Goal: Transaction & Acquisition: Subscribe to service/newsletter

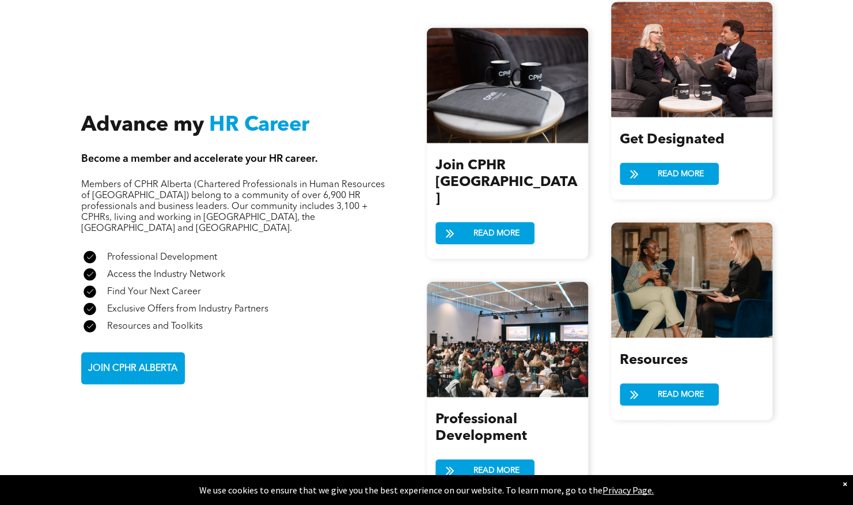
scroll to position [1243, 0]
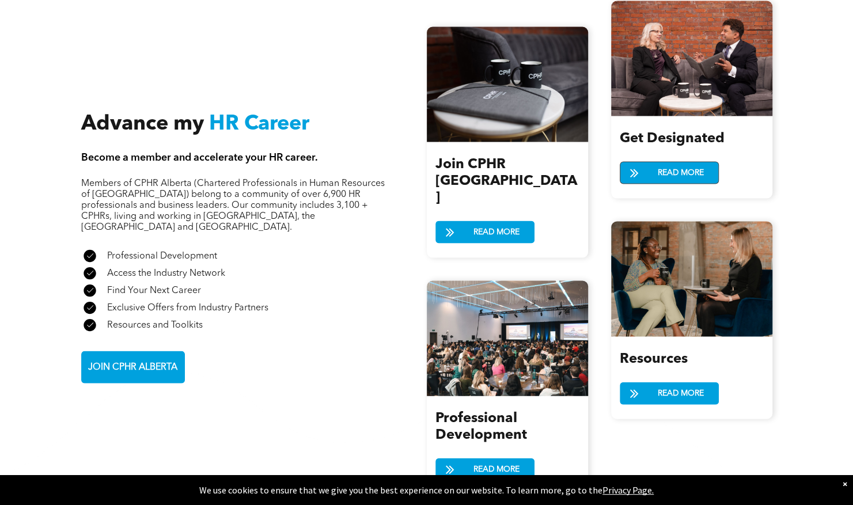
click at [684, 170] on span "READ MORE" at bounding box center [680, 172] width 54 height 21
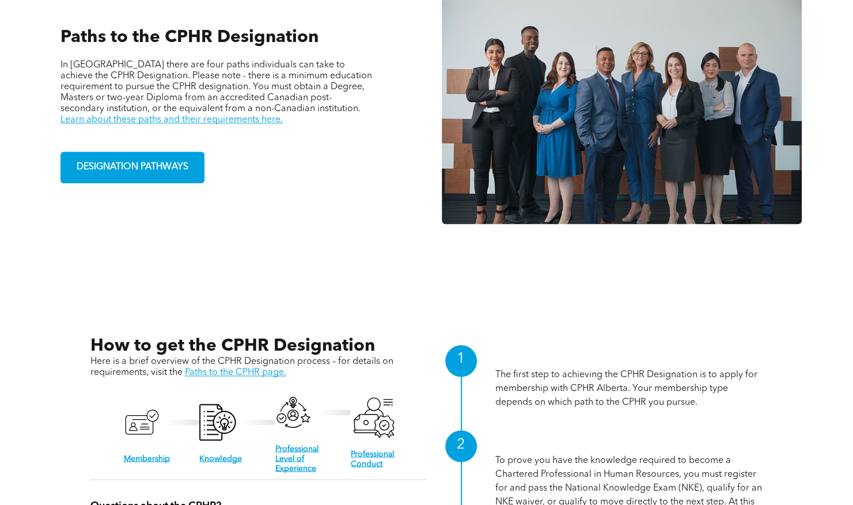
scroll to position [861, 0]
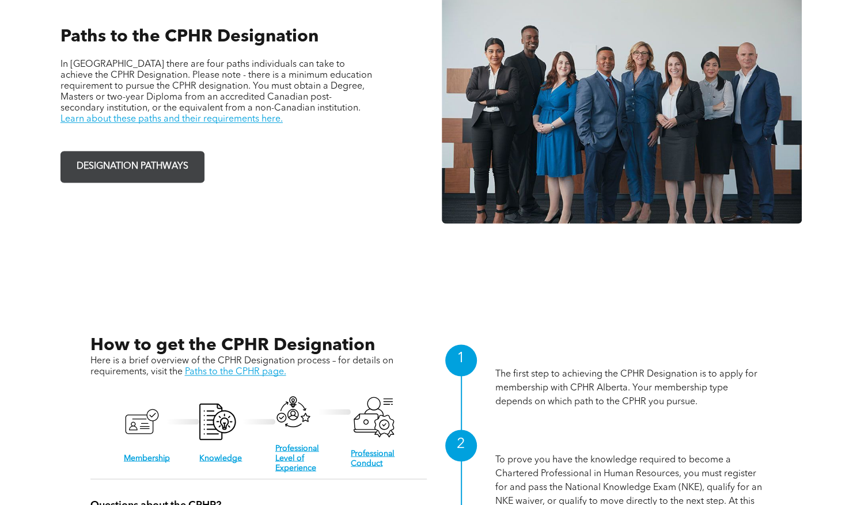
click at [162, 159] on span "DESIGNATION PATHWAYS" at bounding box center [133, 166] width 120 height 22
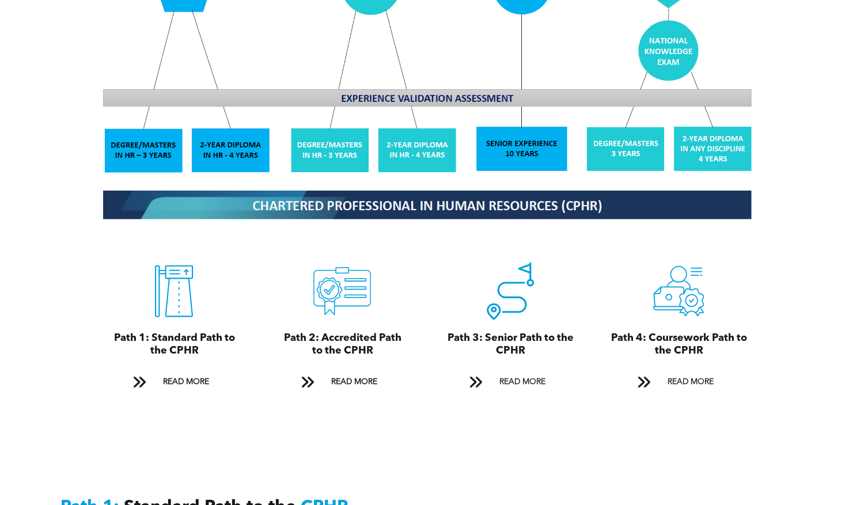
scroll to position [1110, 0]
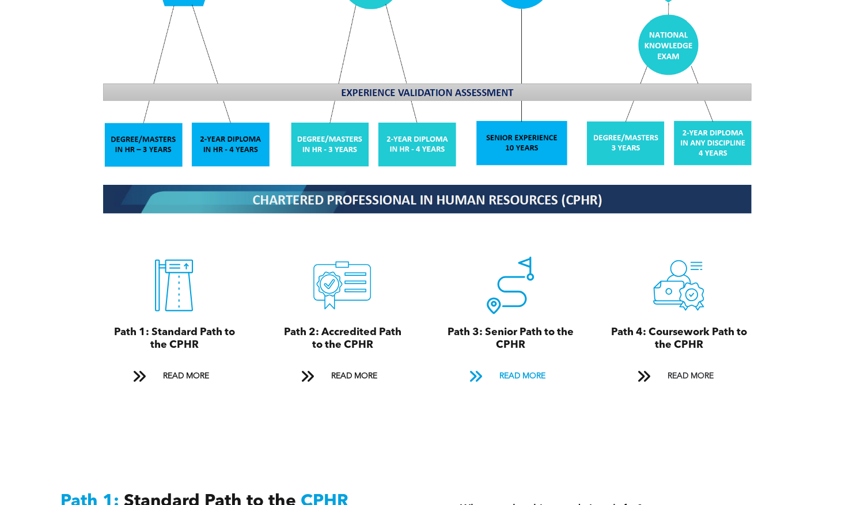
click at [524, 365] on span "READ MORE" at bounding box center [521, 375] width 54 height 21
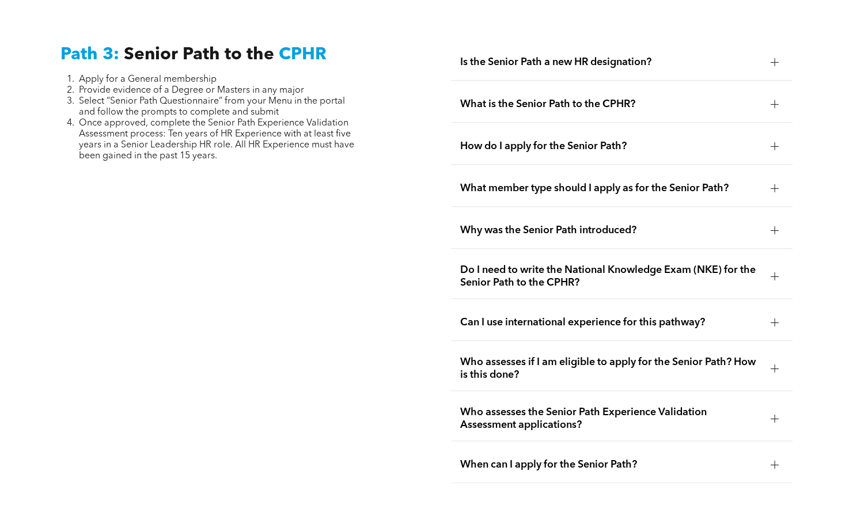
scroll to position [2908, 0]
click at [771, 272] on div at bounding box center [774, 276] width 8 height 8
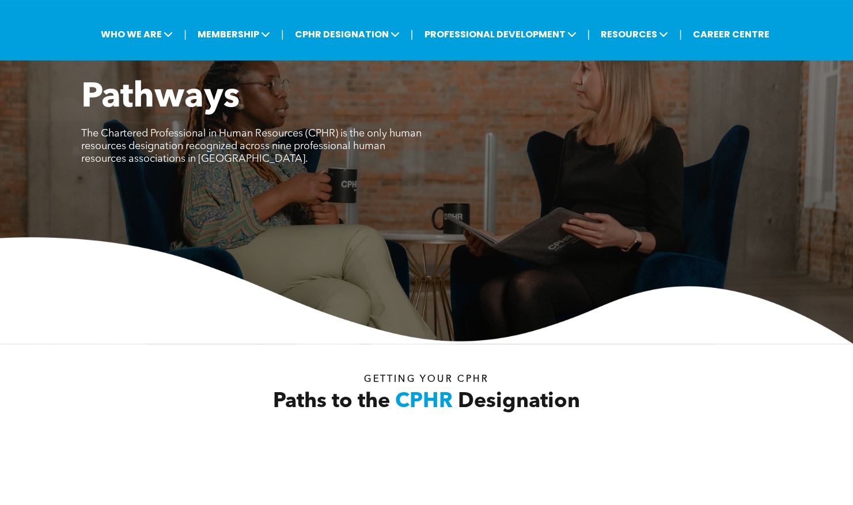
scroll to position [0, 0]
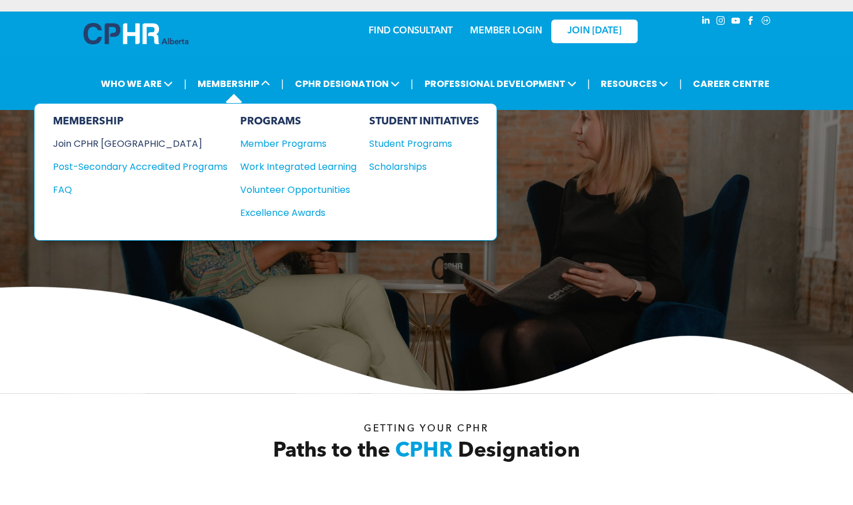
click at [117, 142] on div "Join CPHR [GEOGRAPHIC_DATA]" at bounding box center [131, 143] width 157 height 14
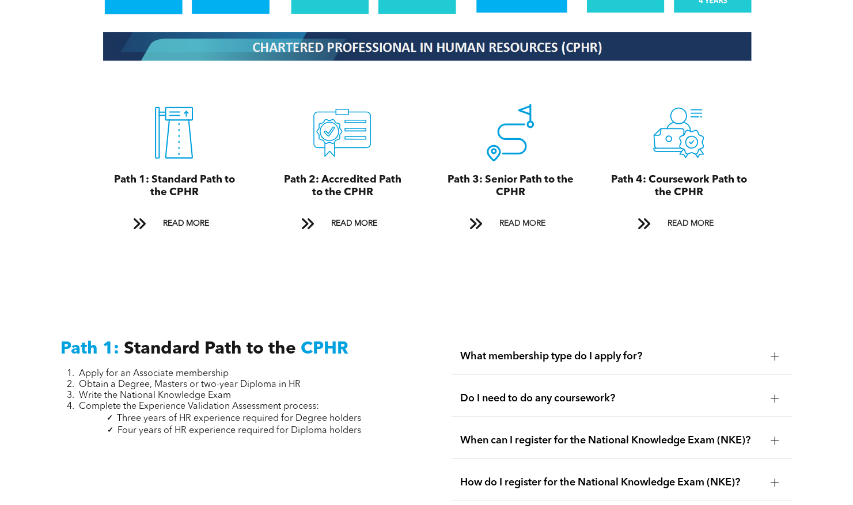
scroll to position [1262, 0]
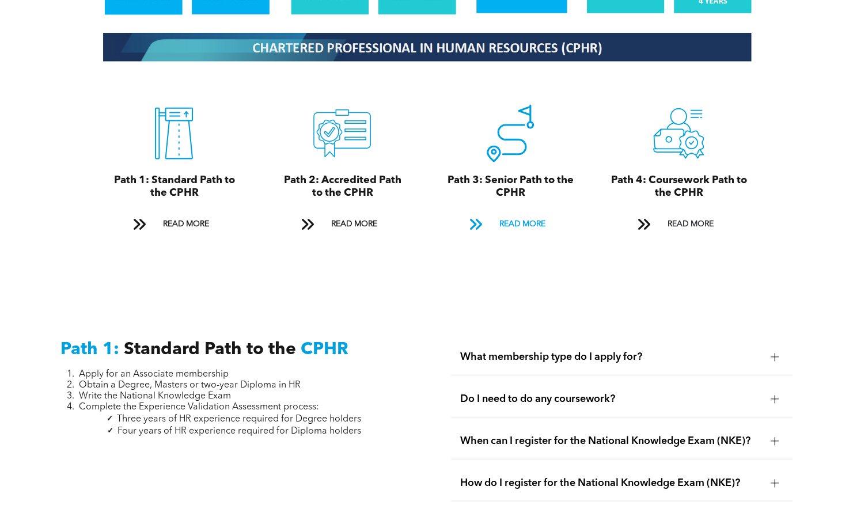
click at [513, 215] on span "READ MORE" at bounding box center [521, 223] width 54 height 21
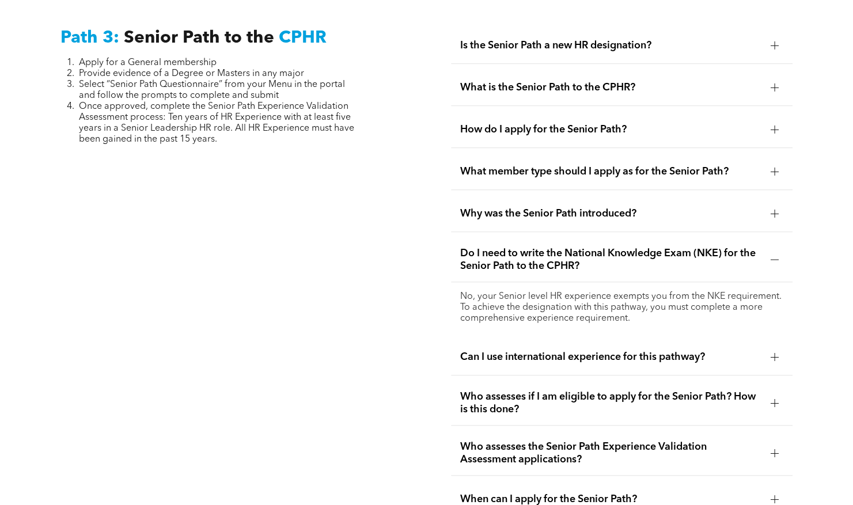
scroll to position [2928, 0]
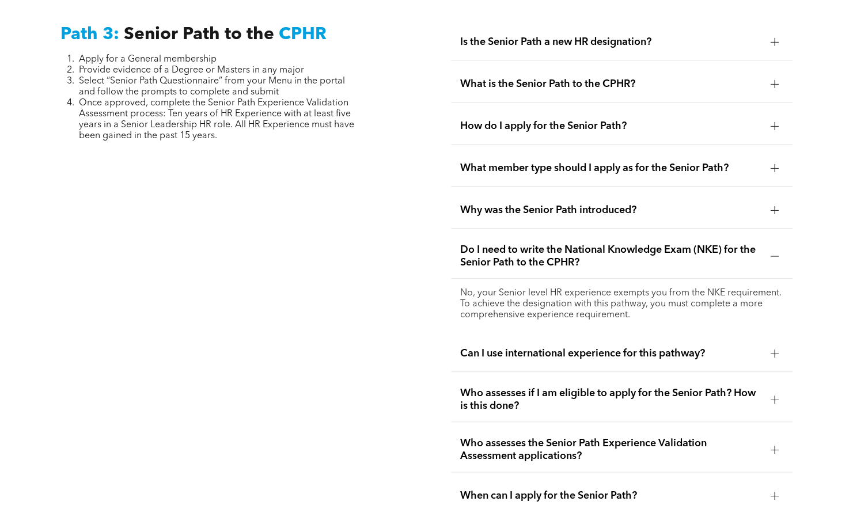
click at [781, 159] on div at bounding box center [774, 167] width 17 height 17
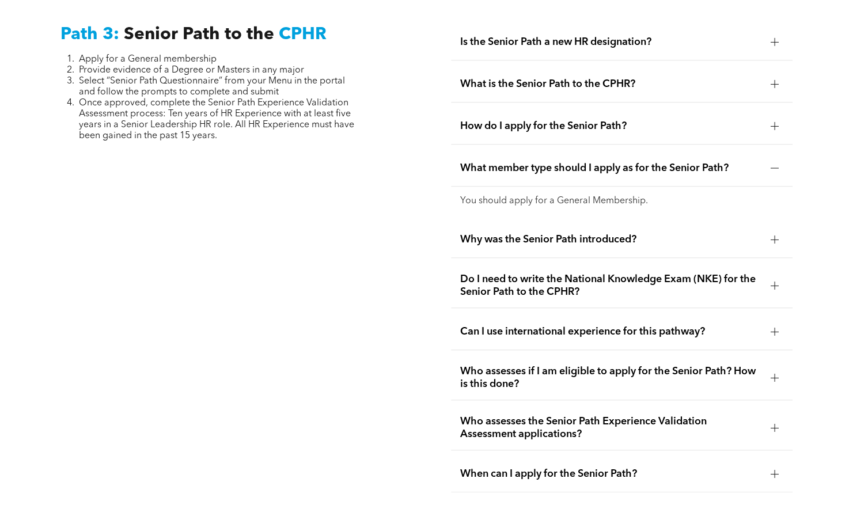
click at [775, 122] on div at bounding box center [774, 126] width 8 height 8
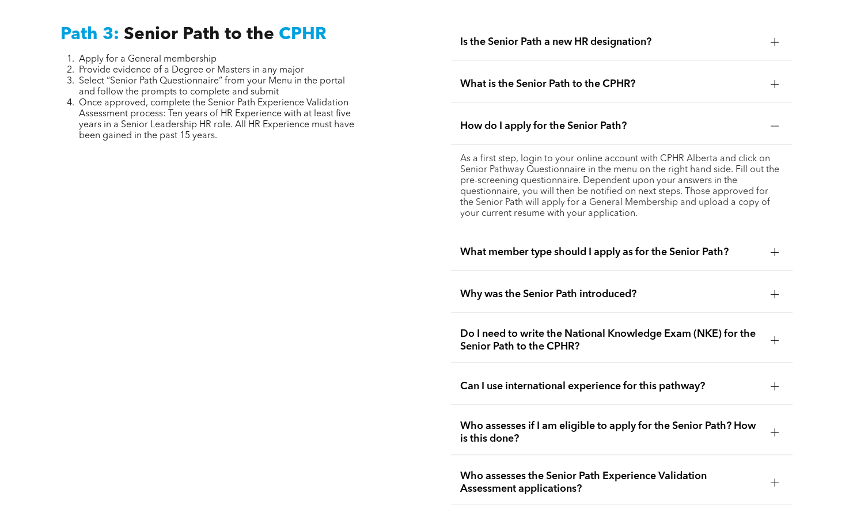
click at [778, 80] on div at bounding box center [774, 84] width 8 height 8
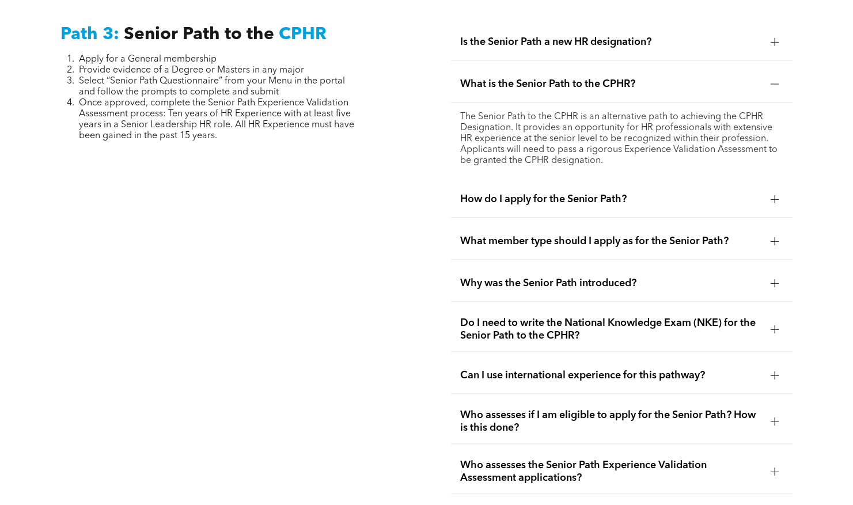
click at [775, 38] on div at bounding box center [774, 42] width 8 height 8
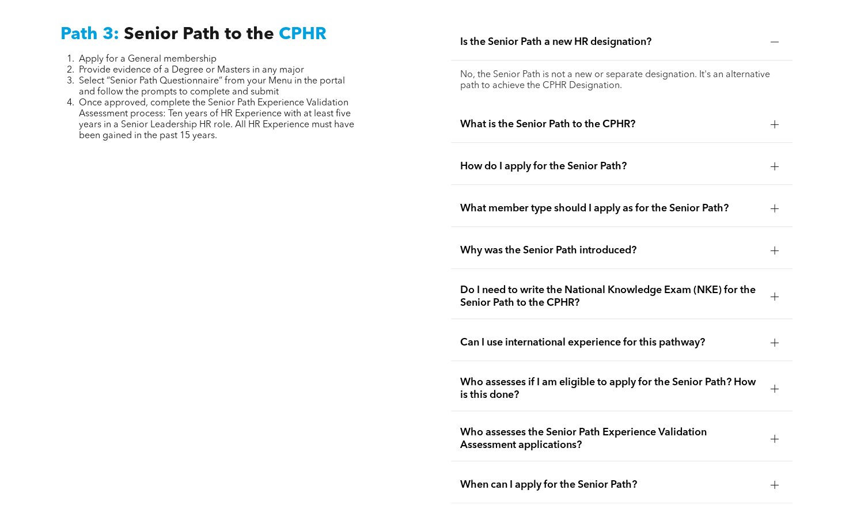
click at [774, 435] on div at bounding box center [774, 439] width 1 height 8
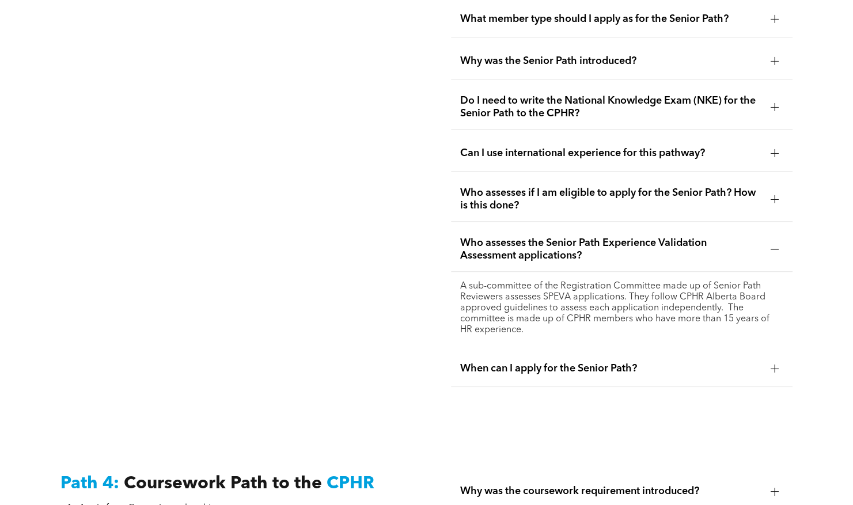
scroll to position [3137, 0]
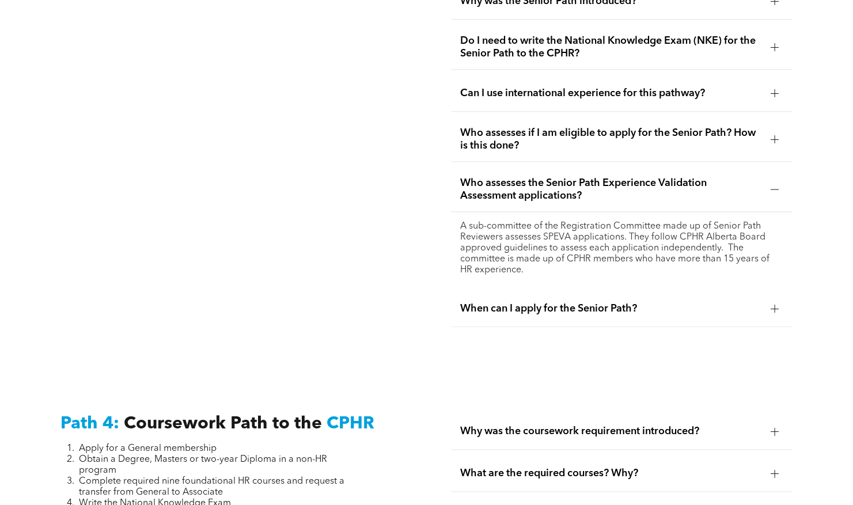
click at [776, 305] on div at bounding box center [774, 309] width 8 height 8
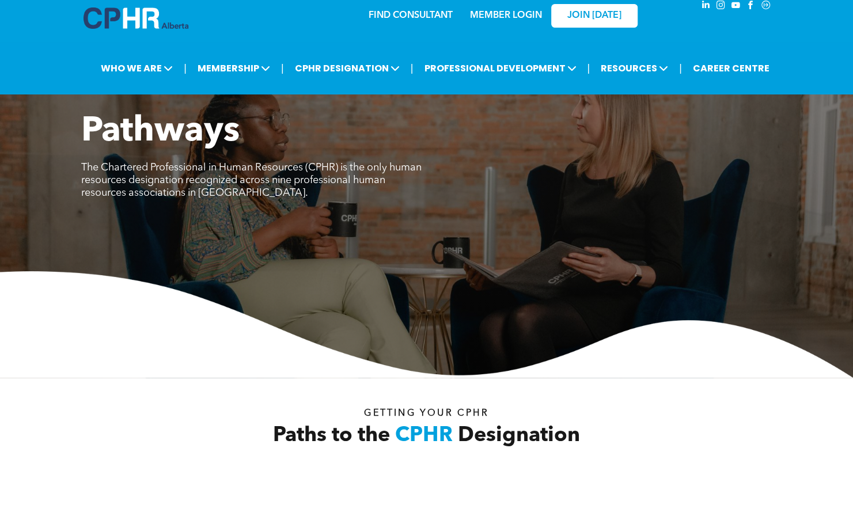
scroll to position [0, 0]
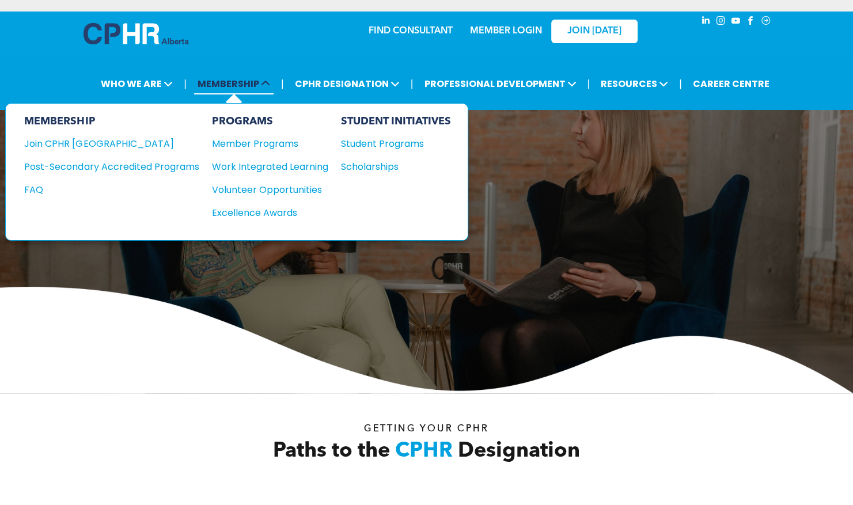
click at [242, 88] on span "MEMBERSHIP" at bounding box center [233, 83] width 79 height 21
click at [85, 145] on div "Join CPHR [GEOGRAPHIC_DATA]" at bounding box center [102, 143] width 157 height 14
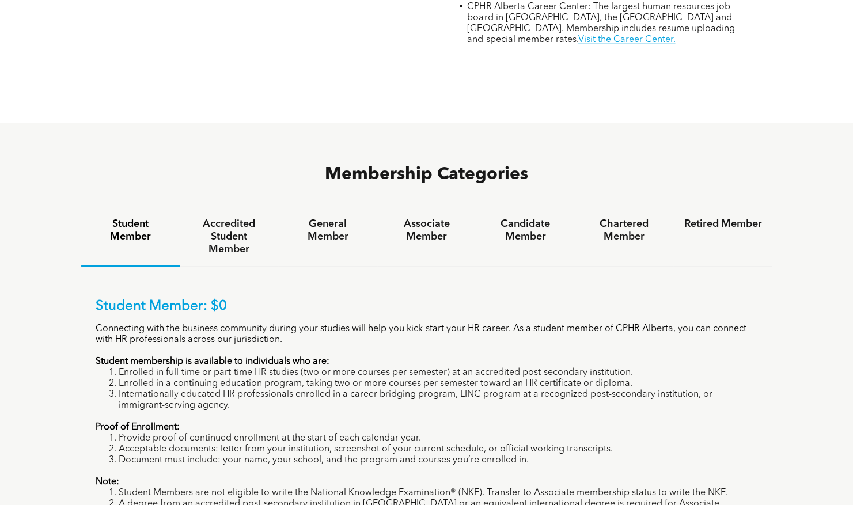
scroll to position [634, 0]
click at [333, 217] on h4 "General Member" at bounding box center [327, 229] width 78 height 25
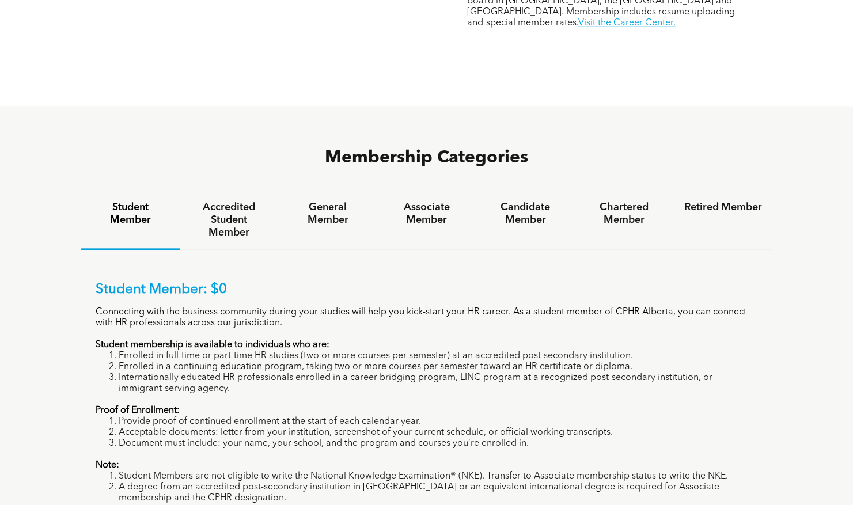
scroll to position [658, 0]
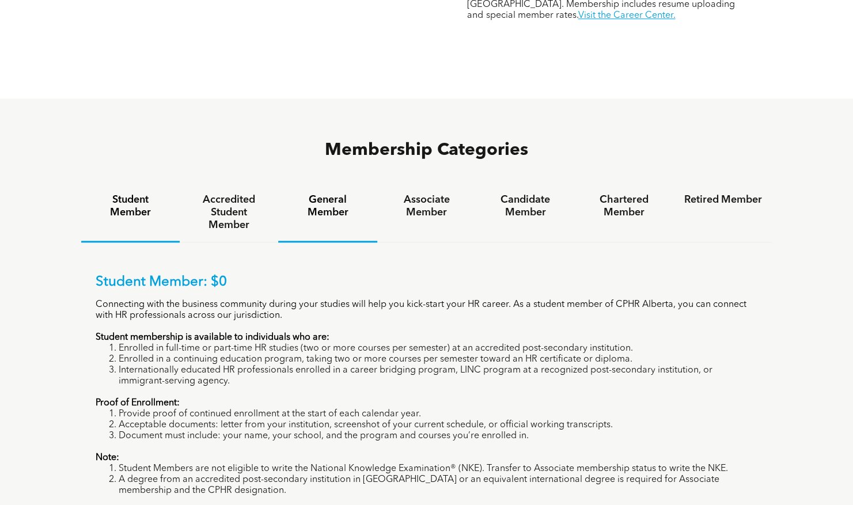
click at [326, 193] on h4 "General Member" at bounding box center [327, 205] width 78 height 25
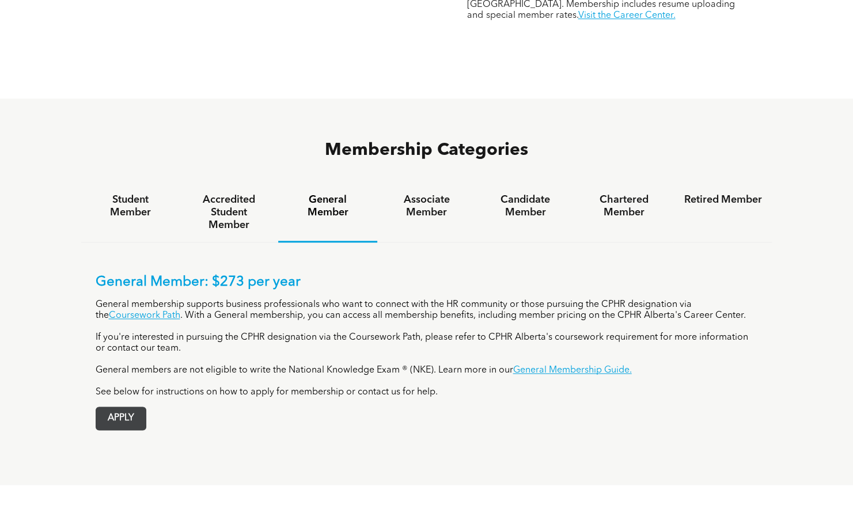
click at [125, 407] on span "APPLY" at bounding box center [121, 418] width 50 height 22
